Goal: Consume media (video, audio): Consume media (video, audio)

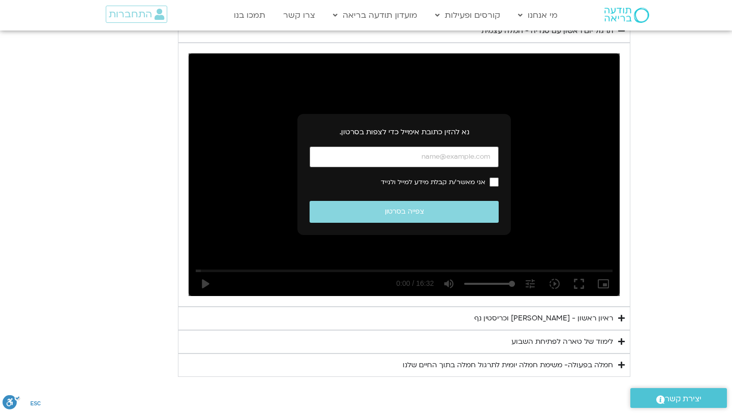
scroll to position [1099, 0]
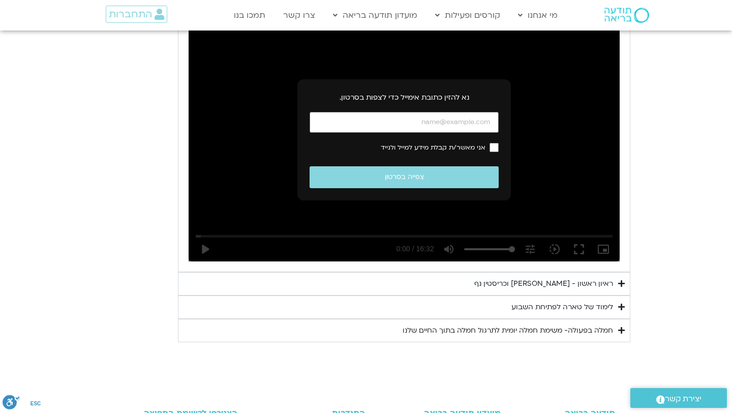
click at [550, 301] on div "לימוד של טארה לפתיחת השבוע" at bounding box center [562, 307] width 102 height 12
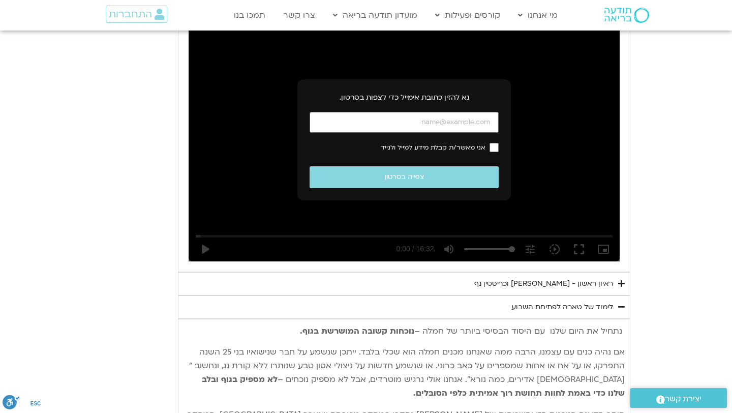
click at [546, 277] on div "ראיון ראשון - [PERSON_NAME] וכריסטין נף" at bounding box center [543, 283] width 139 height 12
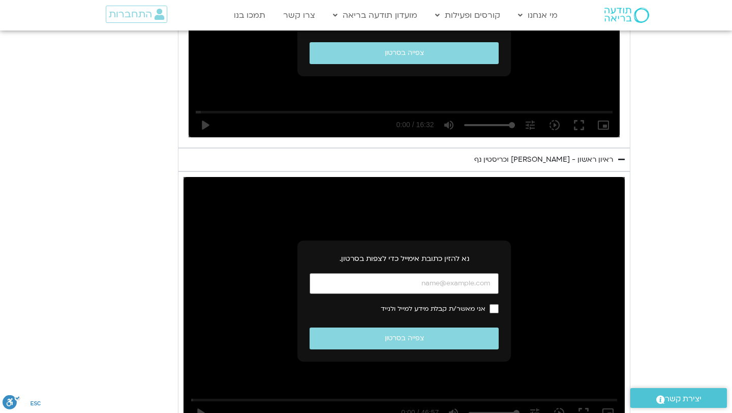
scroll to position [1225, 0]
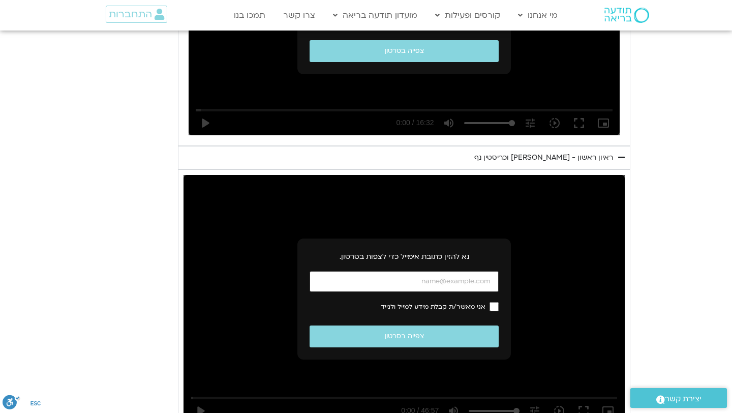
click at [427, 271] on input "כתובת אימייל" at bounding box center [404, 281] width 189 height 21
type input "[EMAIL_ADDRESS][DOMAIN_NAME]"
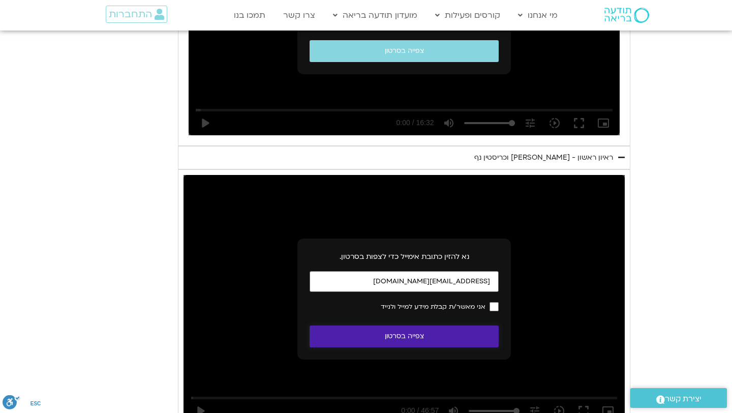
click at [434, 331] on button "צפייה בסרטון" at bounding box center [404, 336] width 189 height 22
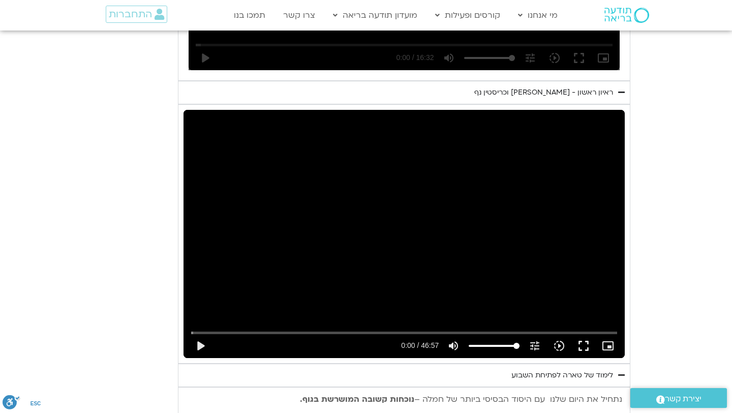
scroll to position [1292, 0]
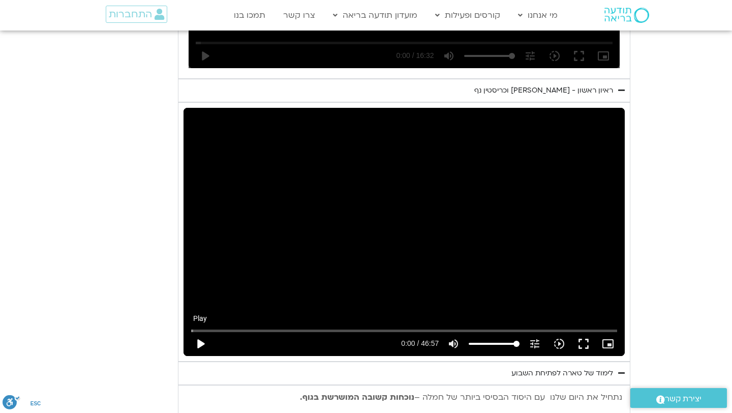
click at [198, 331] on button "play_arrow" at bounding box center [200, 343] width 24 height 24
click at [452, 327] on input "Seek" at bounding box center [404, 330] width 426 height 6
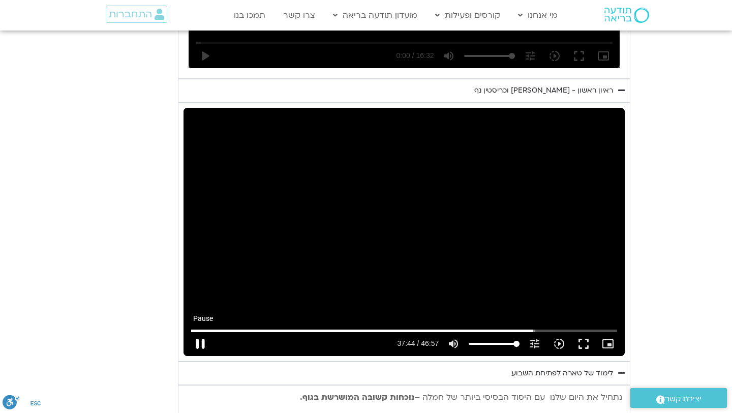
click at [205, 331] on button "pause" at bounding box center [200, 343] width 24 height 24
click at [200, 332] on button "play_arrow" at bounding box center [200, 343] width 24 height 24
type input "2264.554621"
click at [535, 327] on input "Seek" at bounding box center [404, 330] width 426 height 6
click at [531, 327] on input "Seek" at bounding box center [404, 330] width 426 height 6
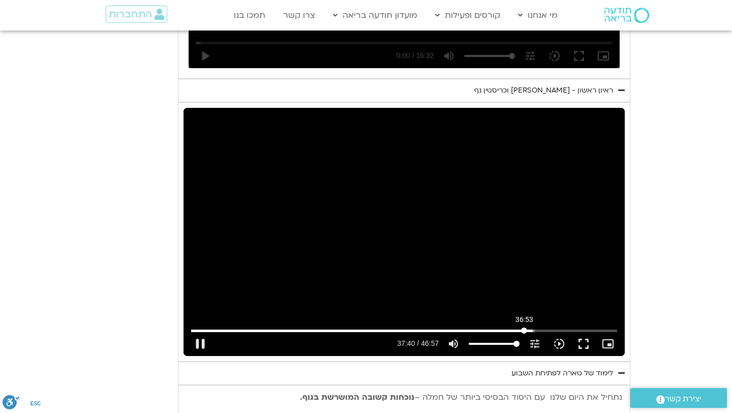
click at [524, 327] on input "Seek" at bounding box center [404, 330] width 426 height 6
click at [529, 327] on input "Seek" at bounding box center [404, 330] width 426 height 6
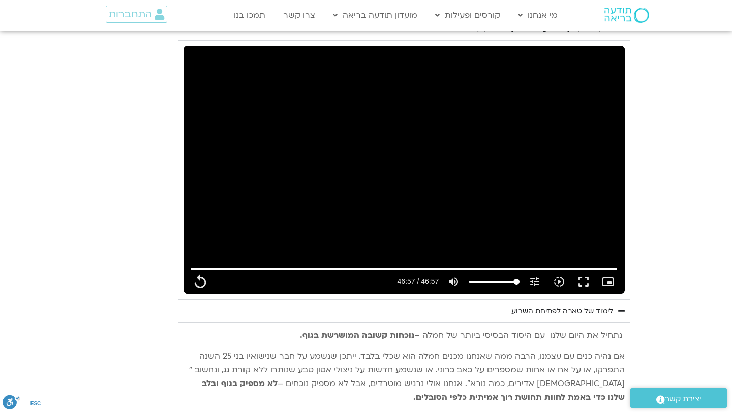
scroll to position [1361, 0]
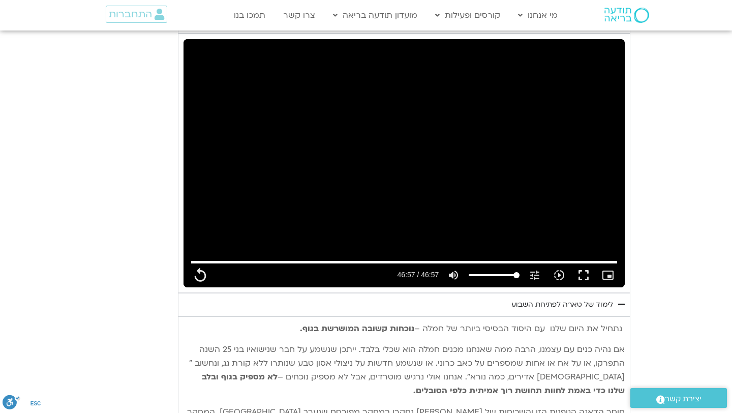
click at [551, 298] on div "לימוד של טארה לפתיחת השבוע" at bounding box center [562, 304] width 102 height 12
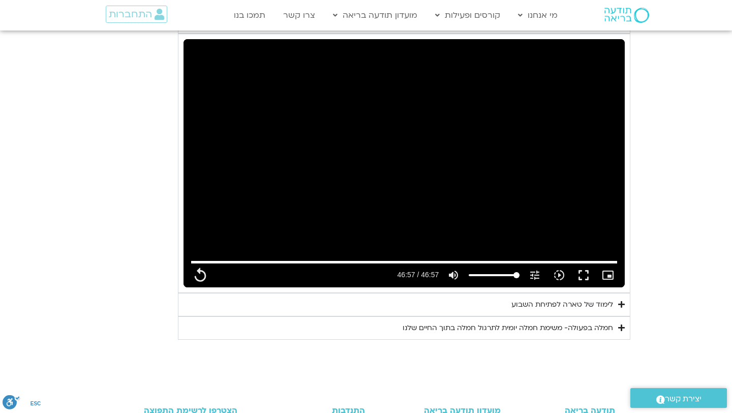
click at [551, 298] on div "לימוד של טארה לפתיחת השבוע" at bounding box center [562, 304] width 102 height 12
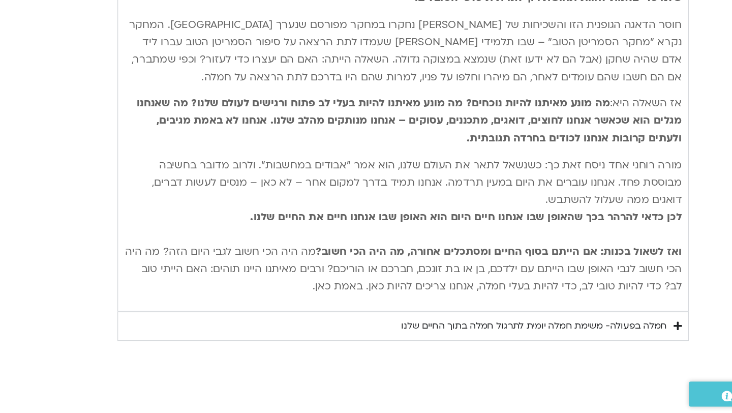
scroll to position [1668, 0]
click at [456, 337] on div "חמלה בפעולה- משימת חמלה יומית לתרגול חמלה בתוך החיים שלנו" at bounding box center [508, 343] width 210 height 12
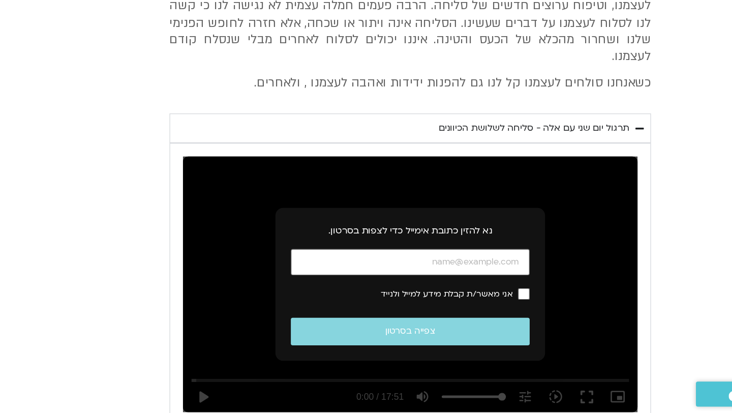
scroll to position [426, 0]
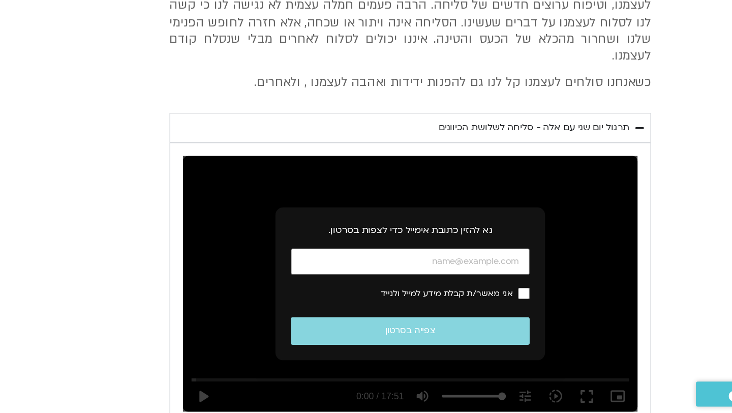
click at [523, 181] on div "תרגול יום שני עם אלה - סליחה לשלושת הכיוונים" at bounding box center [501, 187] width 151 height 12
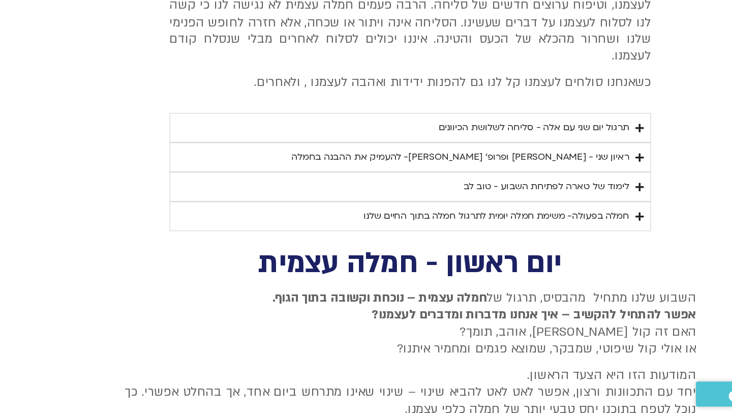
click at [522, 181] on div "תרגול יום שני עם אלה - סליחה לשלושת הכיוונים" at bounding box center [501, 187] width 151 height 12
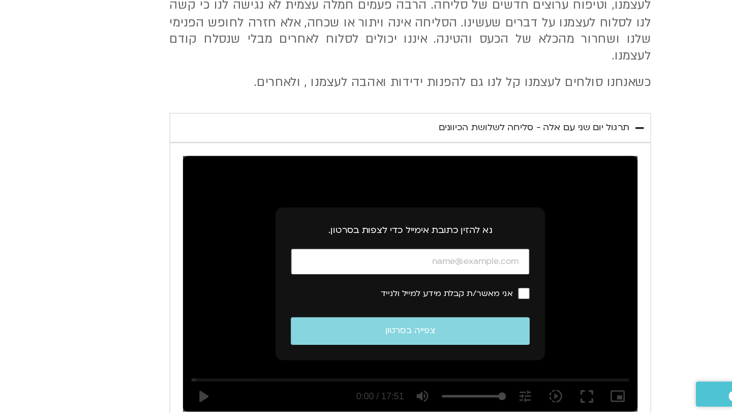
click at [464, 283] on input "כתובת אימייל" at bounding box center [404, 293] width 189 height 21
type input "2817.733333"
type input "[EMAIL_ADDRESS][DOMAIN_NAME]"
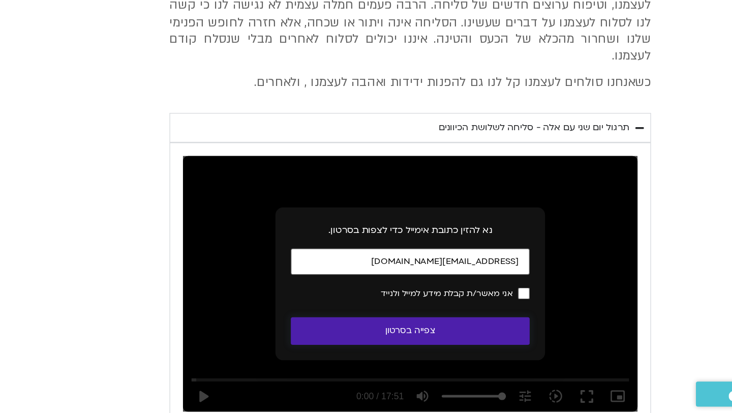
click at [441, 337] on button "צפייה בסרטון" at bounding box center [404, 348] width 189 height 22
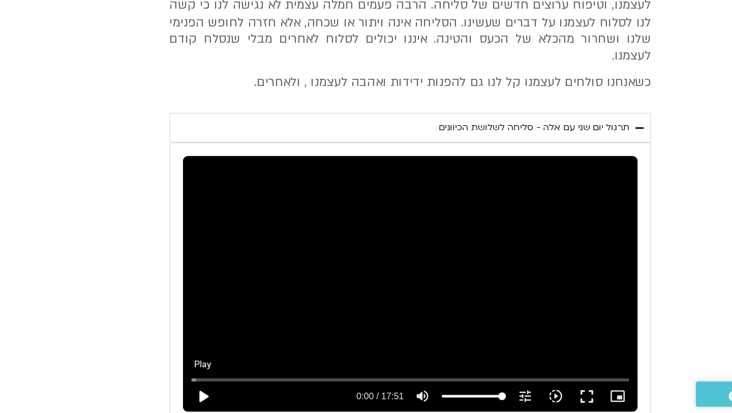
click at [241, 387] on button "play_arrow" at bounding box center [240, 399] width 24 height 24
type input "2817.733333"
type input "0.043807"
type input "2817.733333"
type input "0.169662"
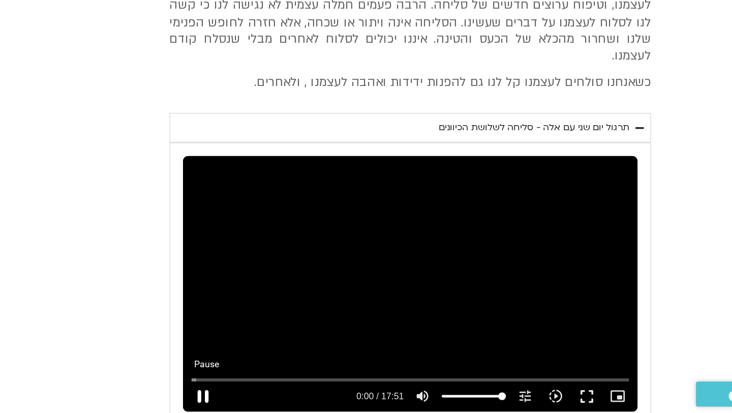
type input "2817.733333"
type input "0.296242"
type input "2817.733333"
type input "0.422259"
type input "2817.733333"
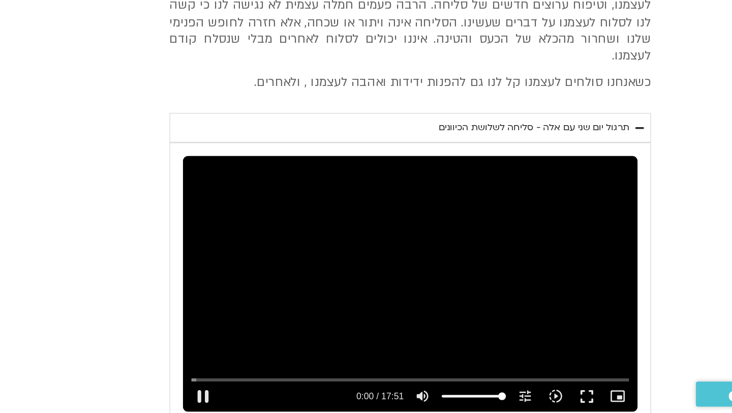
type input "0.645452"
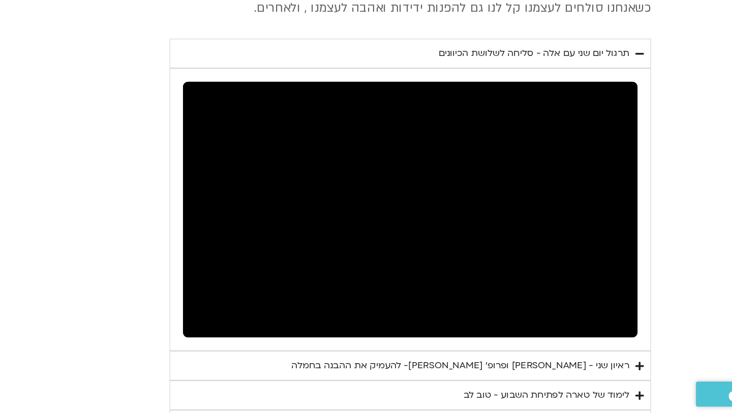
scroll to position [486, 0]
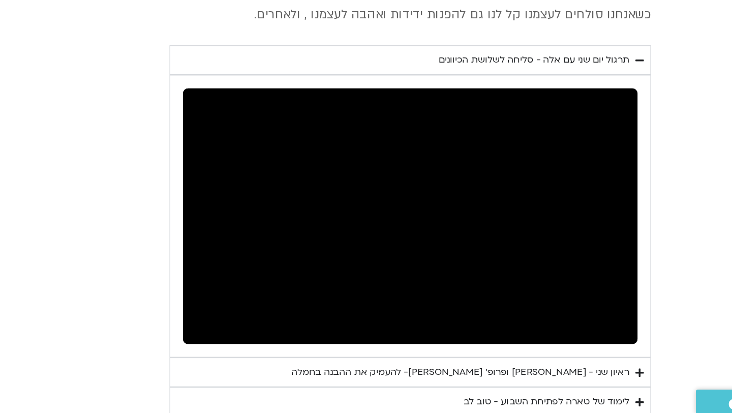
type input "2817.733333"
type input "7.596409"
type input "2817.733333"
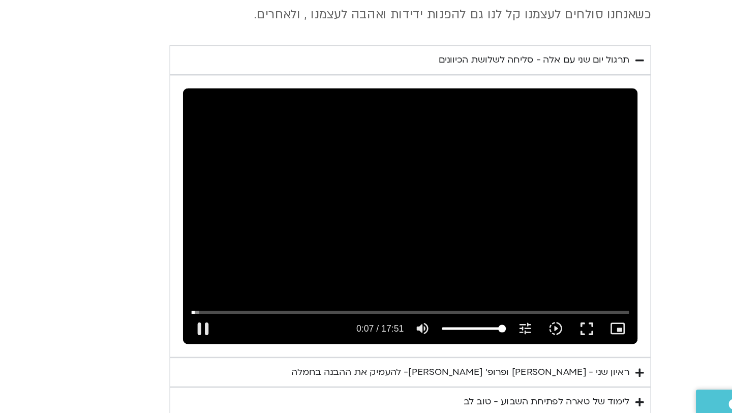
type input "7.696256"
type input "2817.733333"
type input "7.846344"
type input "2817.733333"
type input "7.896119"
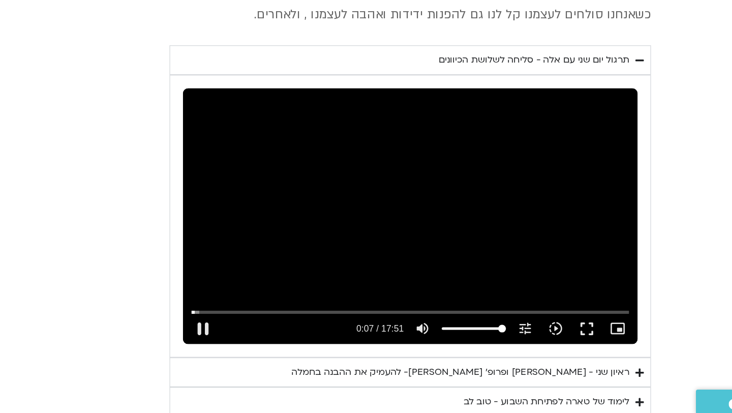
type input "2817.733333"
type input "7.993868"
type input "2817.733333"
type input "8.119386"
type input "2817.733333"
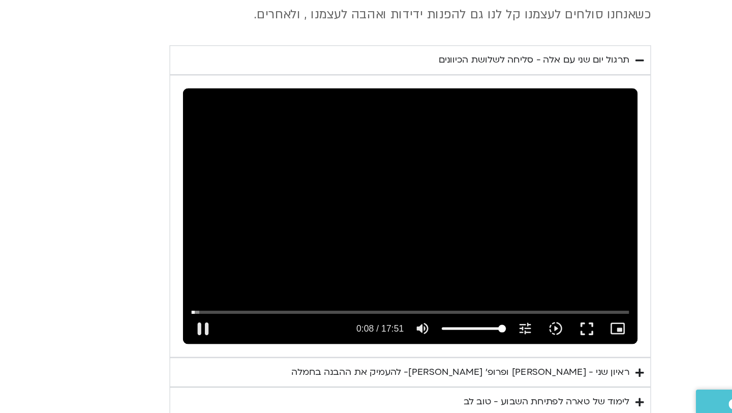
type input "8.261706"
type input "2817.733333"
type input "8.372261"
type input "2817.733333"
type input "8.613732"
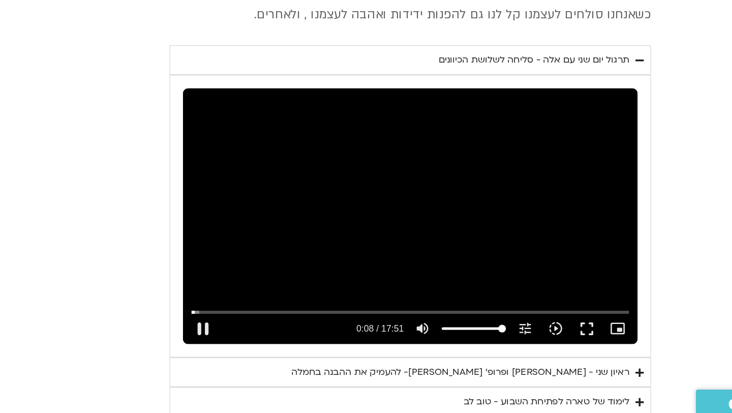
type input "2817.733333"
type input "8.629457"
type input "2817.733333"
type input "8.749733"
type input "2817.733333"
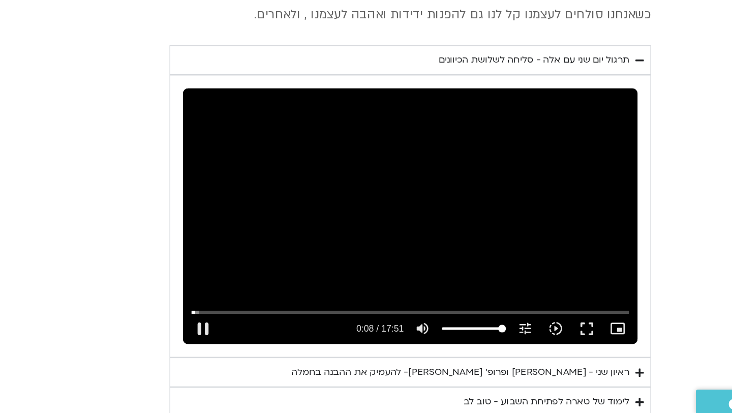
type input "8.996153"
type input "2817.733333"
type input "9.001387"
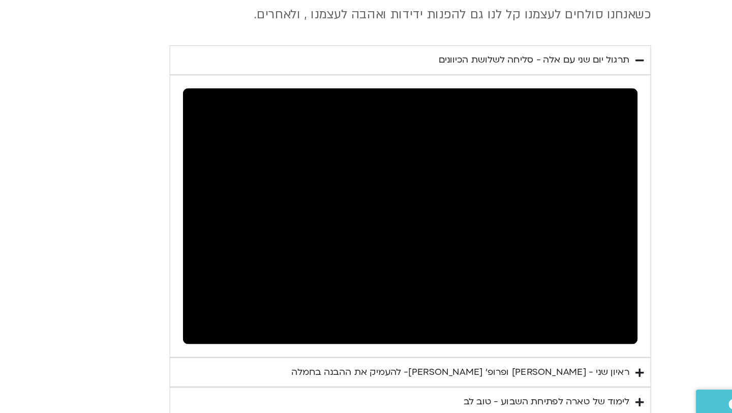
type input "2817.733333"
type input "69.146615"
type input "2817.733333"
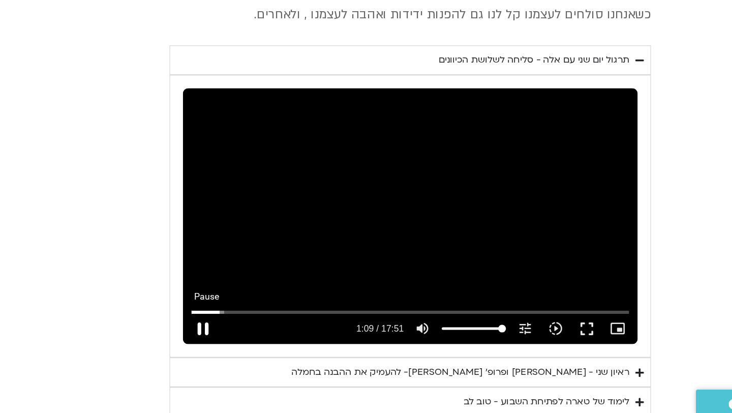
type input "69.280218"
type input "2817.733333"
type input "69.396578"
type input "2817.733333"
type input "69.529345"
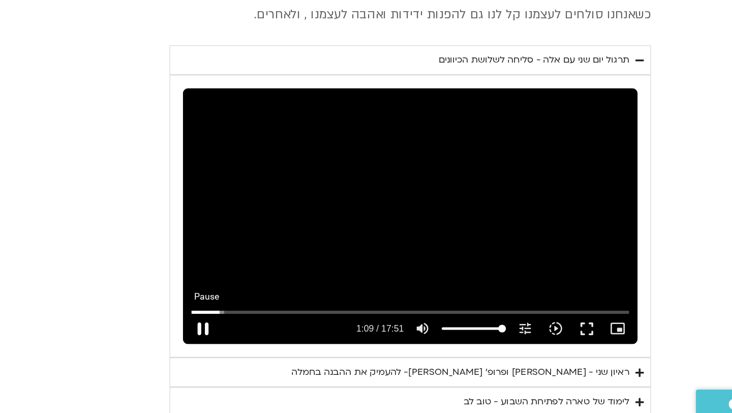
type input "2817.733333"
type input "69.646185"
type input "2817.733333"
type input "69.781434"
type input "2817.733333"
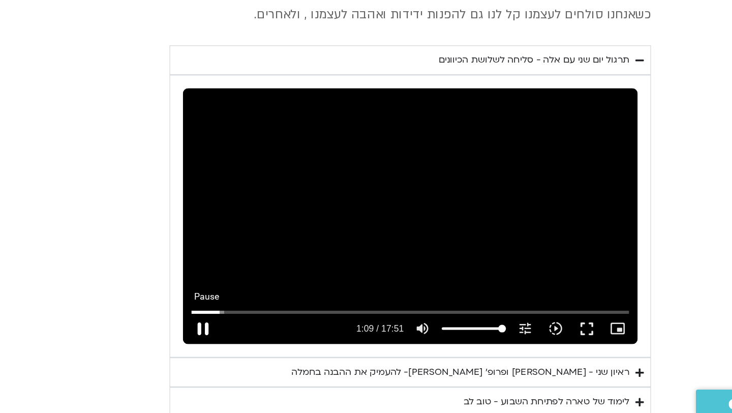
type input "69.89642"
type input "2817.733333"
type input "70.029915"
type input "2817.733333"
type input "70.146653"
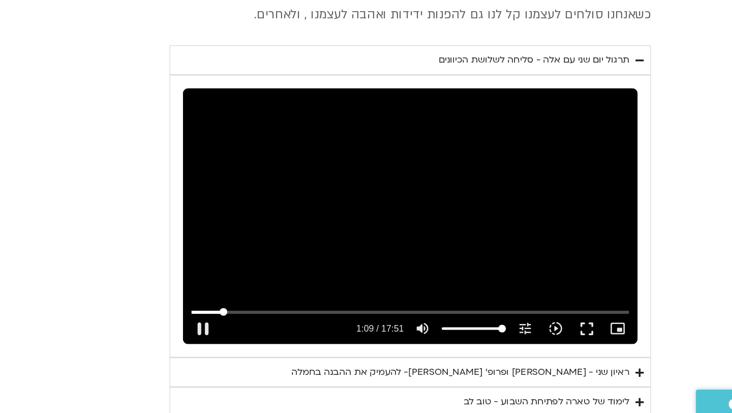
type input "2817.733333"
type input "27.3661381634962"
type input "2817.733333"
click at [242, 323] on input "Seek" at bounding box center [404, 326] width 347 height 6
type input "27.366138"
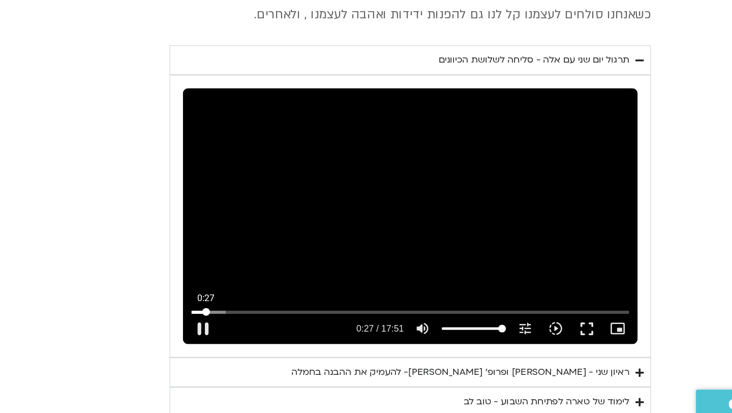
type input "2817.733333"
type input "27.523656"
type input "2817.733333"
type input "27.639232"
type input "2817.733333"
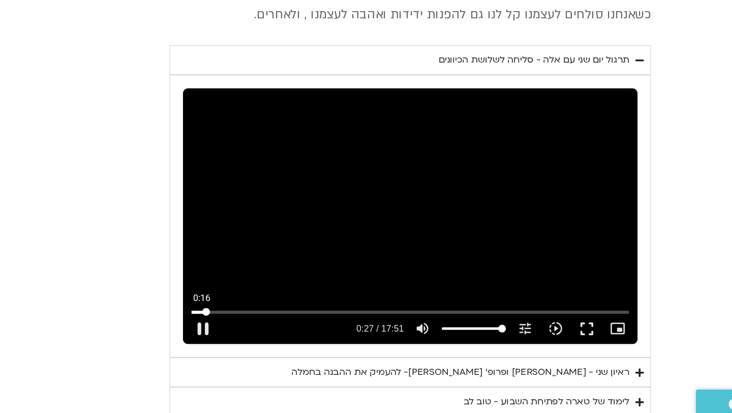
type input "27.77454"
type input "2817.733333"
type input "27.889871"
type input "2817.733333"
type input "28.022825"
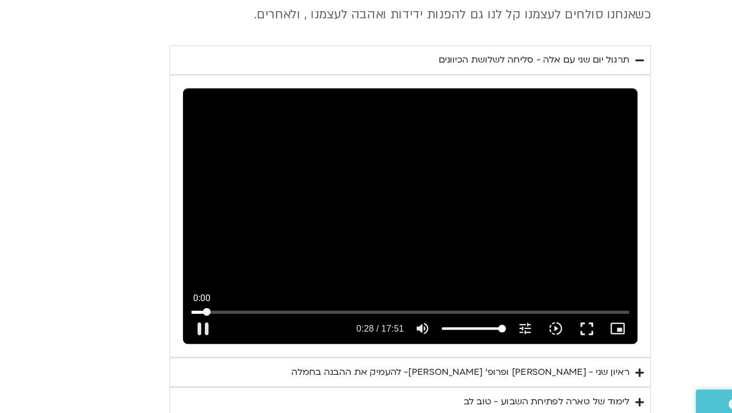
type input "2817.733333"
type input "28.156382"
type input "2817.733333"
type input "28.27277"
type input "2817.733333"
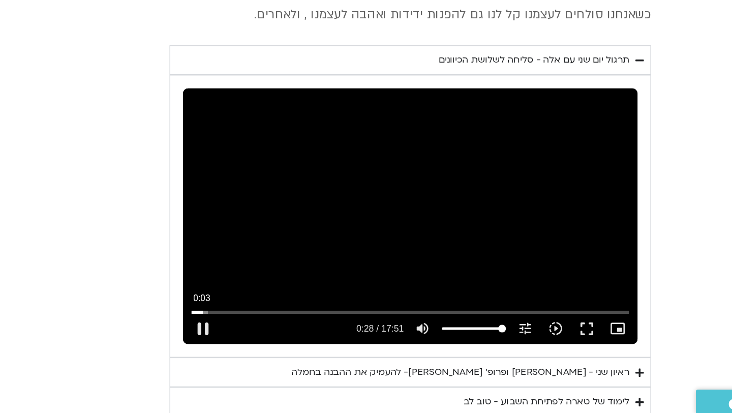
type input "28.32259"
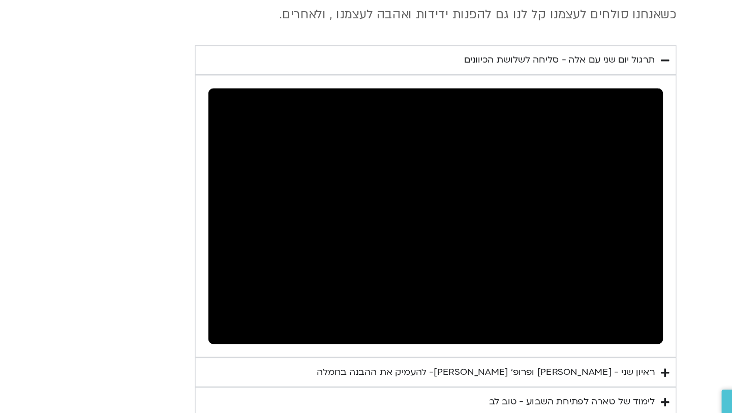
type input "2817.733333"
type input "371.679538"
type input "2817.733333"
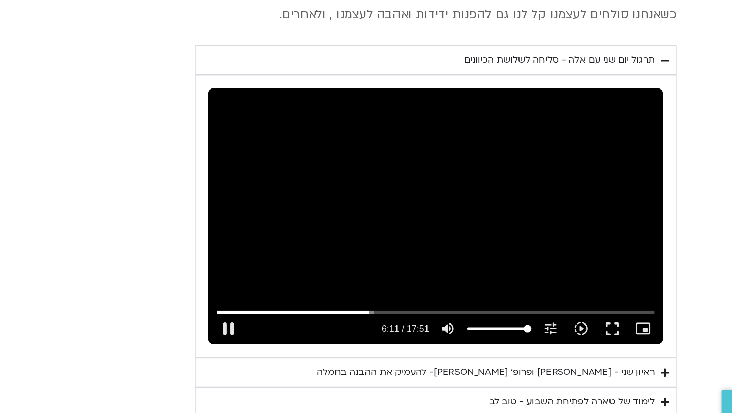
type input "371.770402"
type input "2817.733333"
type input "371.889945"
type input "2817.733333"
type input "372.023499"
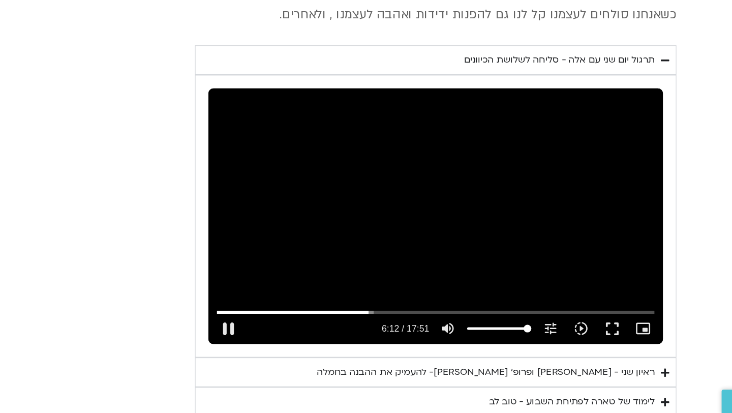
type input "2817.733333"
type input "372.156839"
type input "2817.733333"
type input "372.273126"
type input "2817.733333"
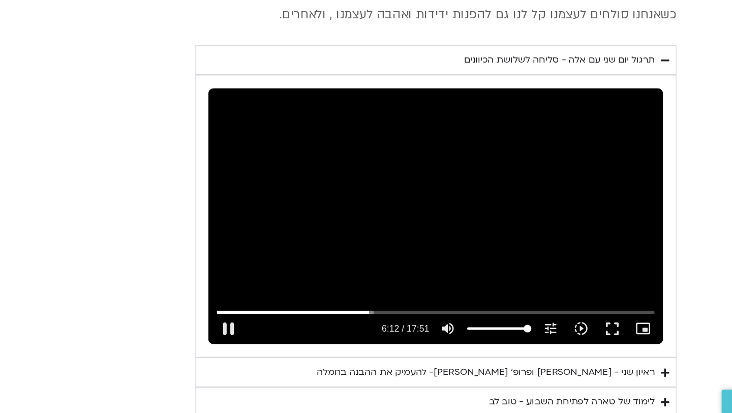
type input "372.407844"
type input "2817.733333"
type input "372.473131"
type input "2817.733333"
type input "372.656924"
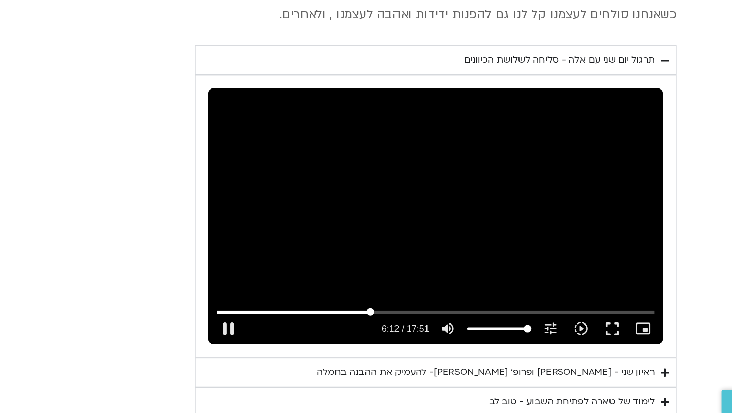
type input "2817.733333"
type input "372.789091"
type input "2817.733333"
click at [345, 323] on input "Seek" at bounding box center [404, 326] width 347 height 6
type input "348.921387"
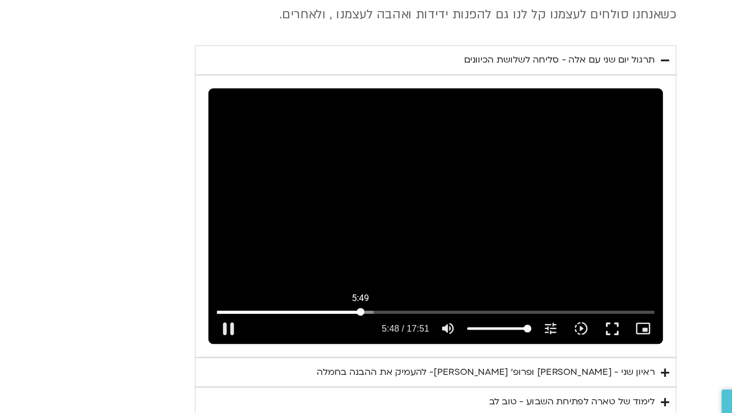
type input "2817.733333"
type input "349.068248"
type input "2817.733333"
type input "349.204124"
type input "2817.733333"
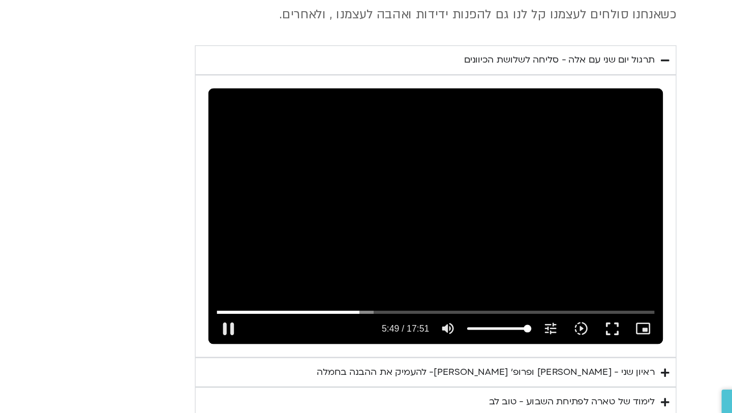
type input "349.301686"
type input "2817.733333"
type input "349.356555"
type input "2817.733333"
type input "349.482981"
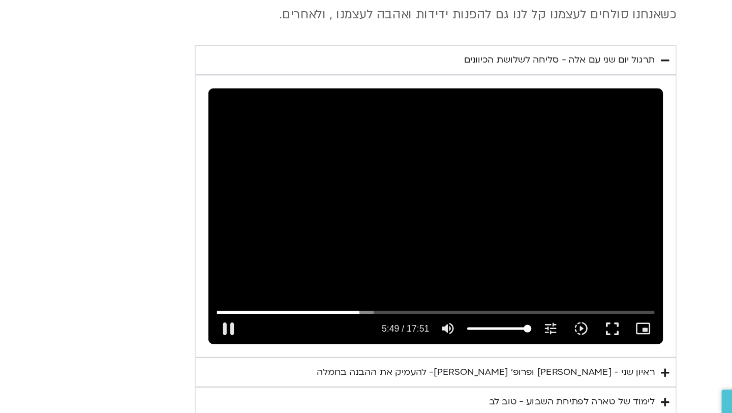
type input "2817.733333"
type input "349.609275"
type input "2817.733333"
type input "349.785029"
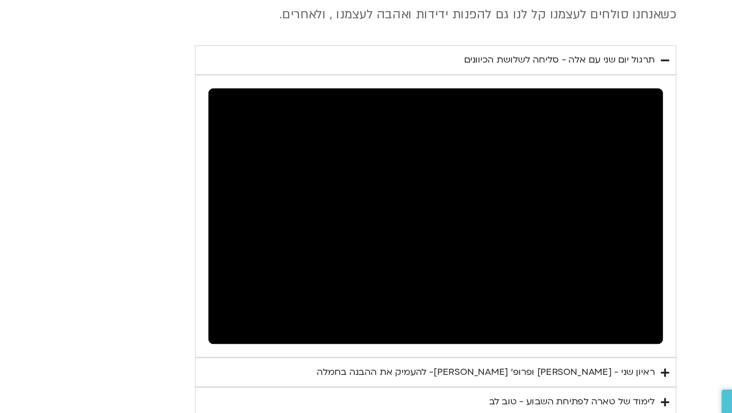
type input "2817.733333"
type input "378.318236"
type input "2817.733333"
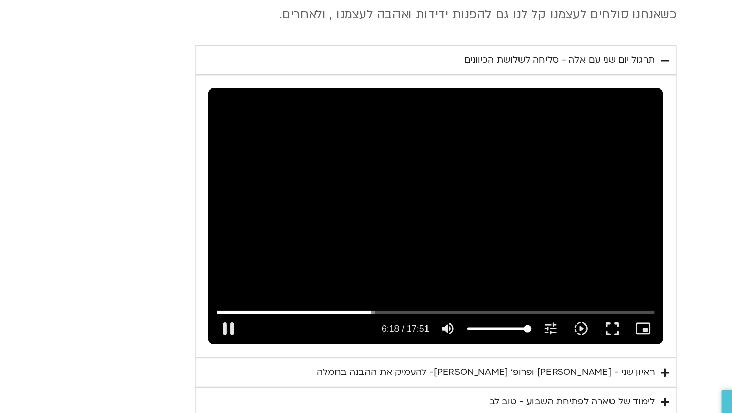
type input "378.436126"
type input "2817.733333"
type input "378.569327"
type input "2817.733333"
type input "378.686422"
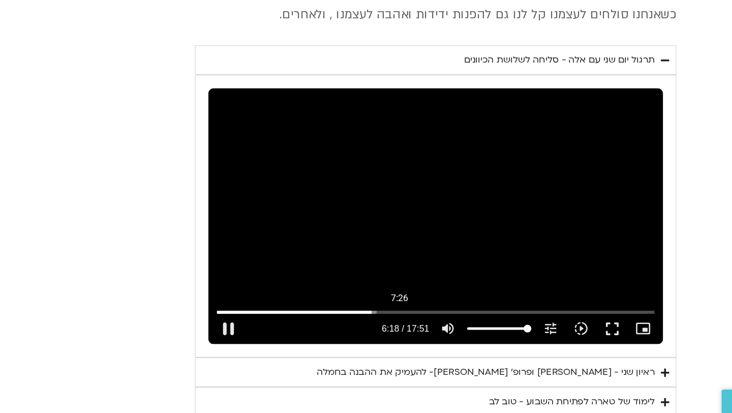
type input "2817.733333"
type input "378.740827"
type input "2817.733333"
type input "378.866991"
type input "2817.733333"
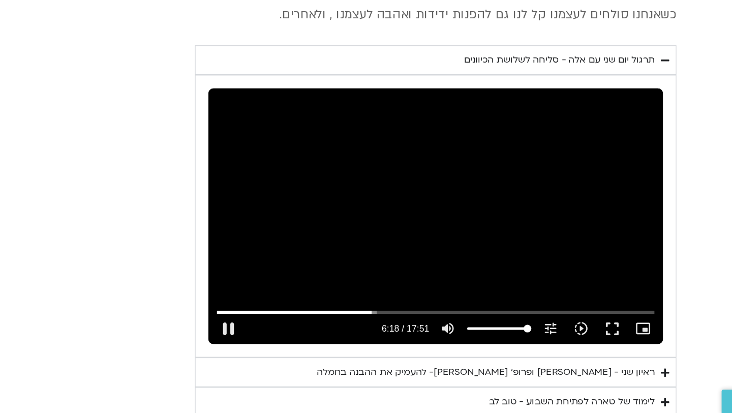
type input "379.069401"
type input "2817.733333"
type input "379.204178"
type input "2817.733333"
type input "379.318872"
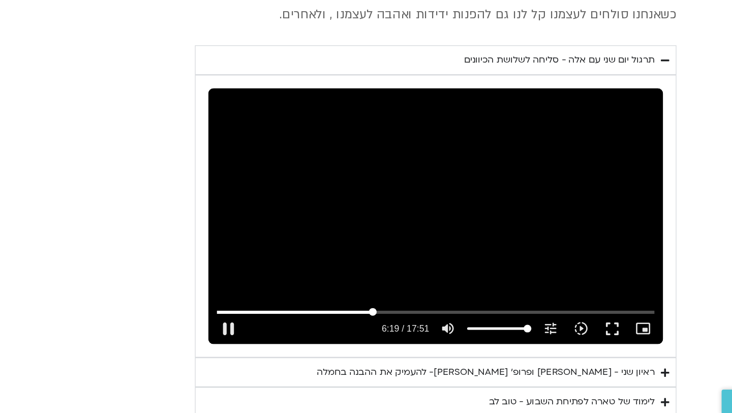
type input "2817.733333"
type input "379.452812"
type input "2817.733333"
type input "379.569683"
type input "2817.733333"
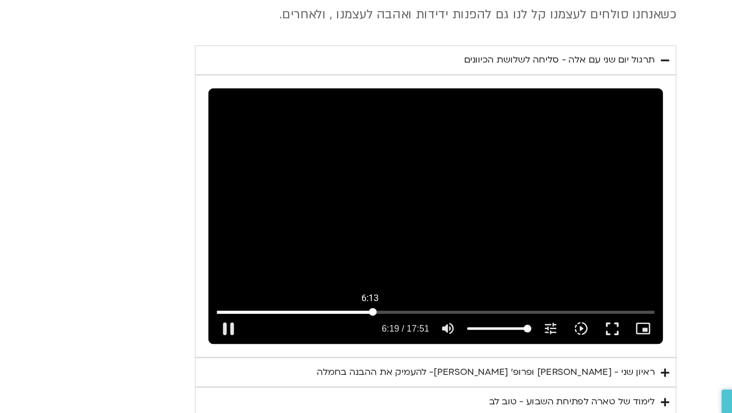
type input "361.635577275219"
type input "2817.733333"
click at [349, 323] on input "Seek" at bounding box center [404, 326] width 347 height 6
type input "361.635577"
type input "2817.733333"
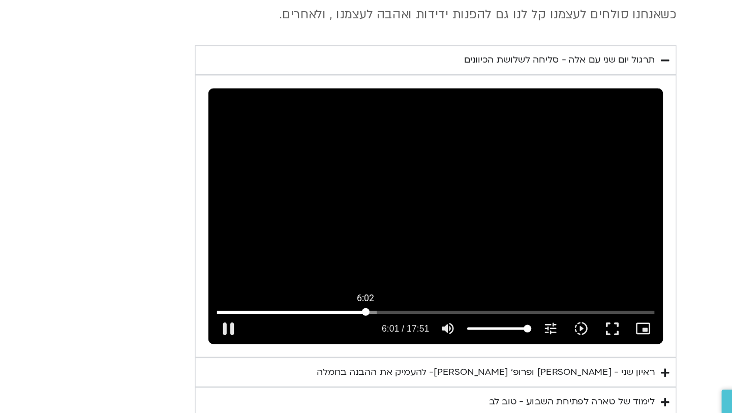
type input "361.677144"
type input "2817.733333"
type input "361.887691"
type input "2817.733333"
type input "362.021676"
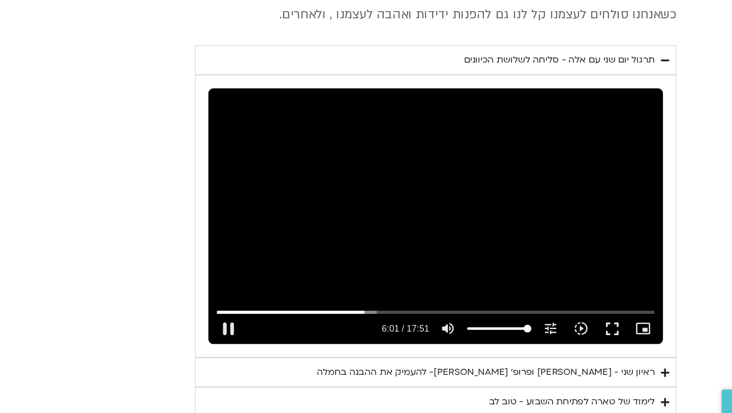
type input "2817.733333"
type input "362.137089"
type input "2817.733333"
type input "362.254899"
type input "2817.733333"
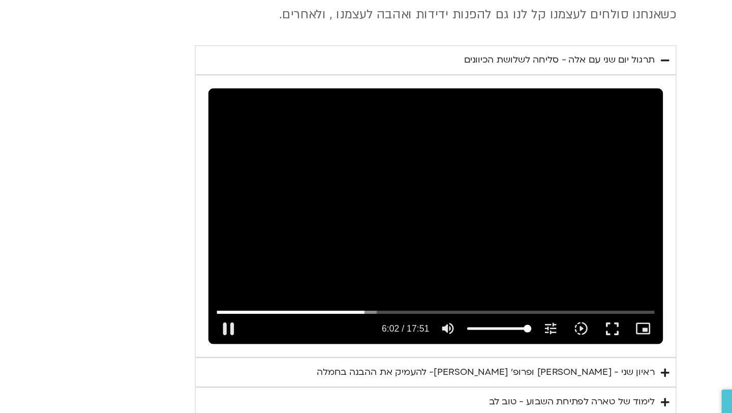
type input "362.306538"
type input "2817.733333"
type input "362.433224"
type input "2817.733333"
type input "362.559602"
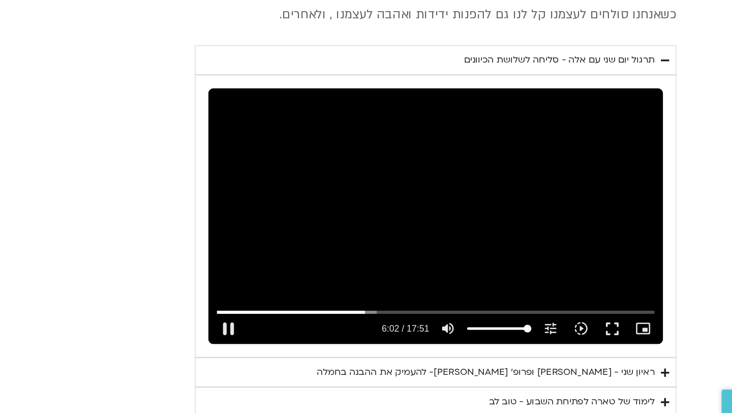
type input "2817.733333"
type input "362.686668"
type input "2817.733333"
type input "362.904815"
type input "2817.733333"
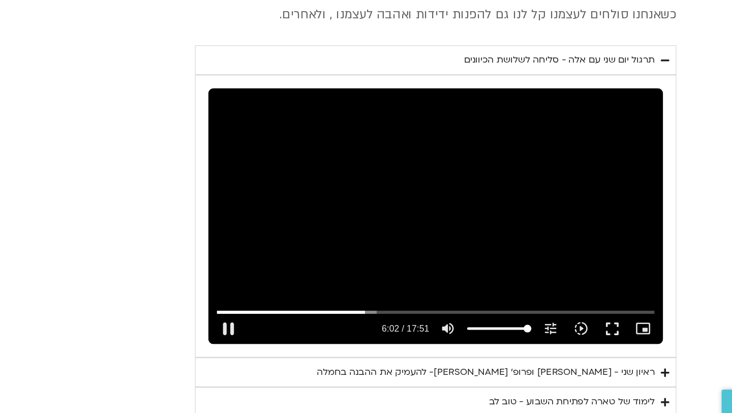
type input "363.021475"
type input "2817.733333"
type input "363.154895"
type input "2817.733333"
type input "363.288533"
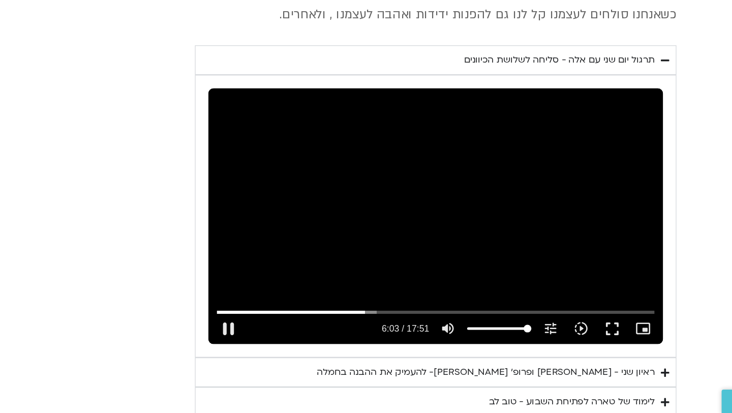
type input "2817.733333"
type input "363.404727"
type input "2817.733333"
type input "363.538159"
type input "2817.733333"
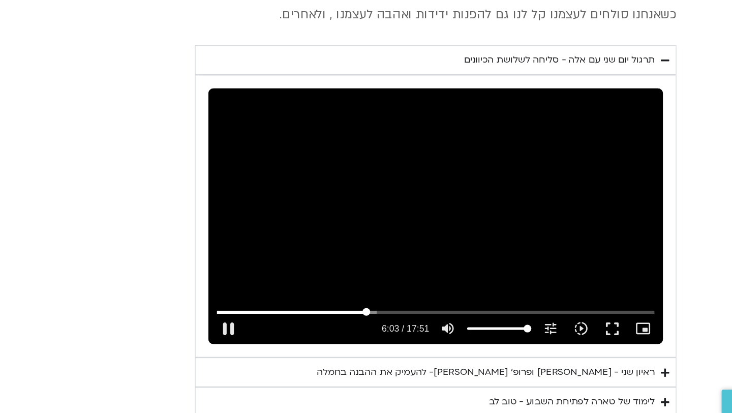
type input "363.655146"
type input "2817.733333"
type input "363.788501"
type input "2817.733333"
type input "363.905205"
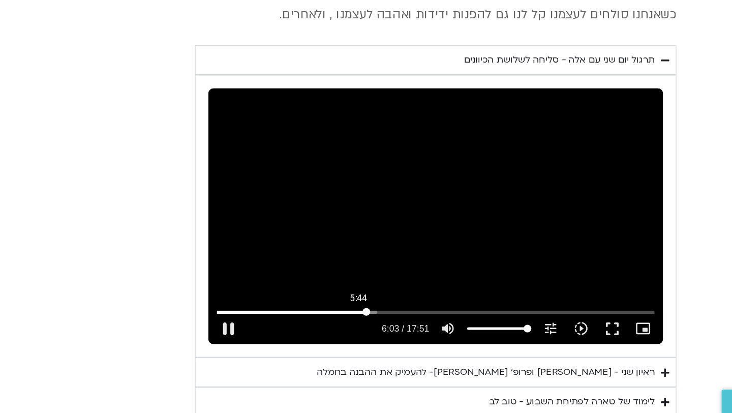
type input "2817.733333"
click at [343, 323] on input "Seek" at bounding box center [404, 326] width 347 height 6
type input "342.620549"
type input "2817.733333"
type input "342.640941"
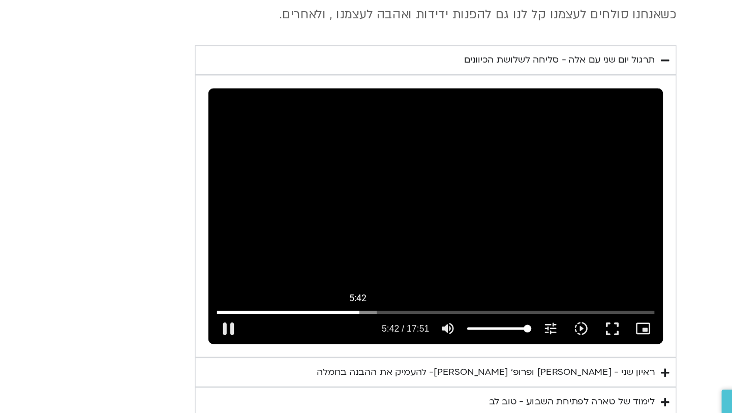
type input "2817.733333"
type input "342.755783"
type input "2817.733333"
type input "342.82237"
type input "2817.733333"
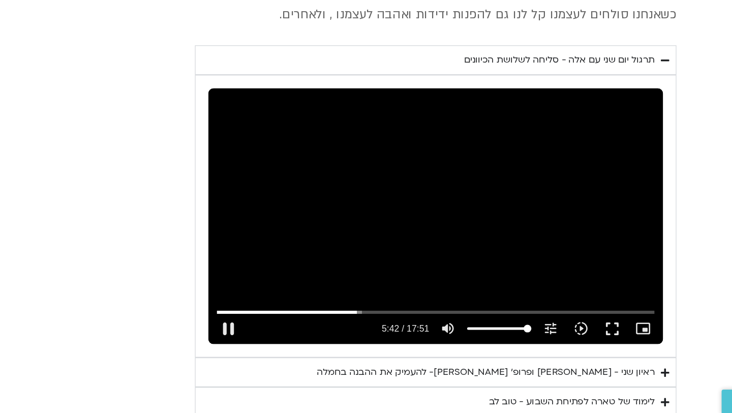
type input "342.921482"
type input "2817.733333"
type input "343.046988"
type input "2817.733333"
type input "343.172864"
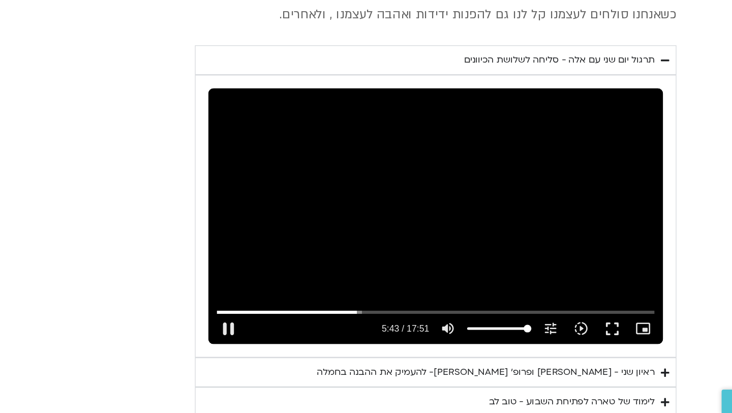
type input "2817.733333"
type input "343.298225"
type input "2817.733333"
type input "343.423637"
type input "2817.733333"
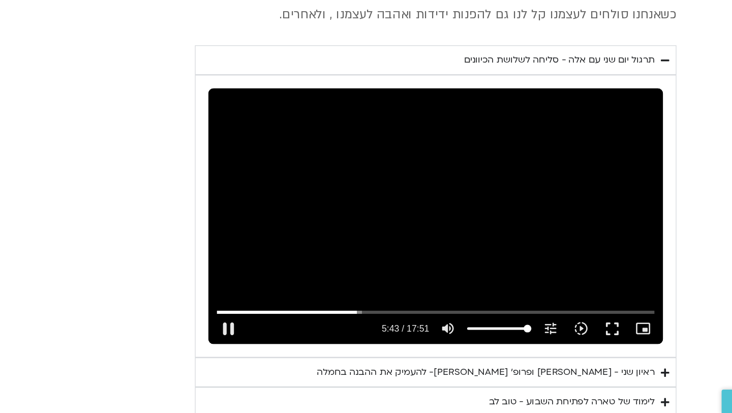
type input "343.549796"
type input "2817.733333"
type input "343.675909"
type input "2817.733333"
click at [241, 327] on button "pause" at bounding box center [240, 339] width 24 height 24
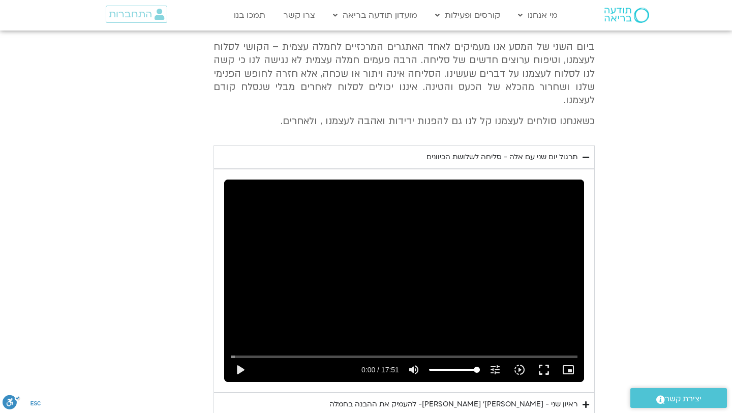
scroll to position [457, 0]
